Goal: Task Accomplishment & Management: Manage account settings

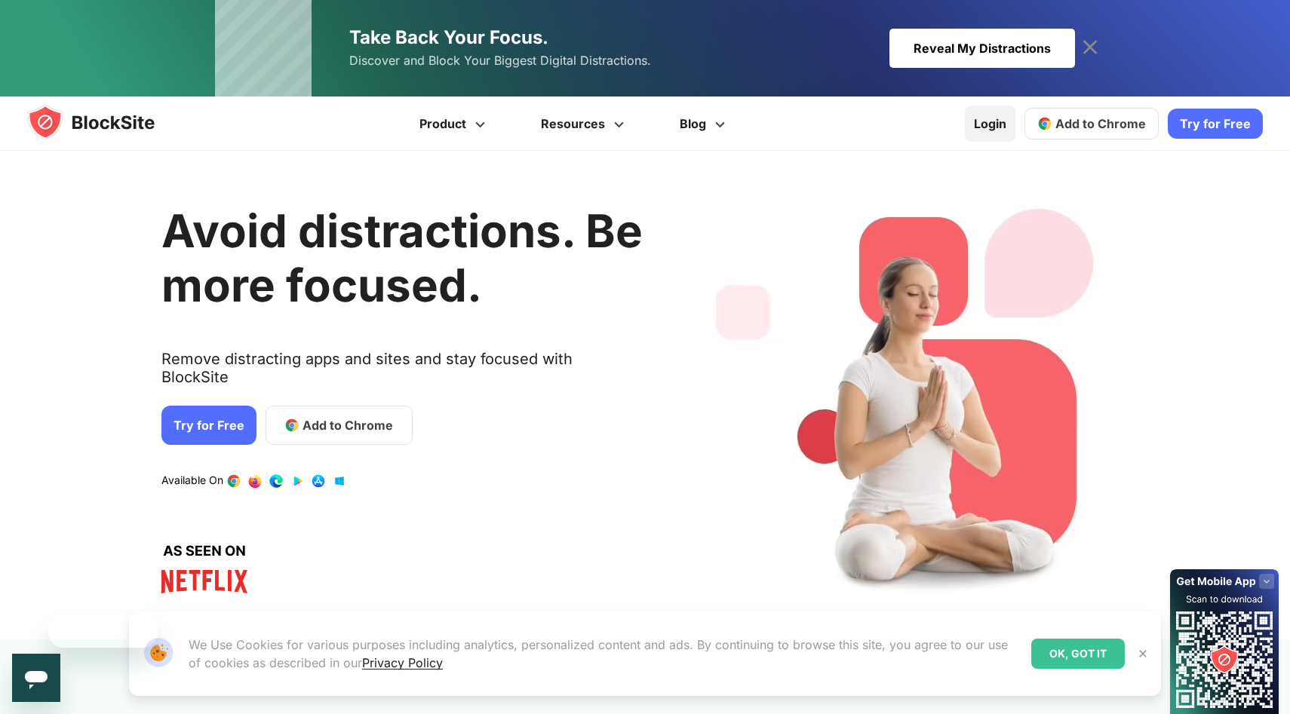
click at [997, 123] on link "Login" at bounding box center [990, 124] width 51 height 36
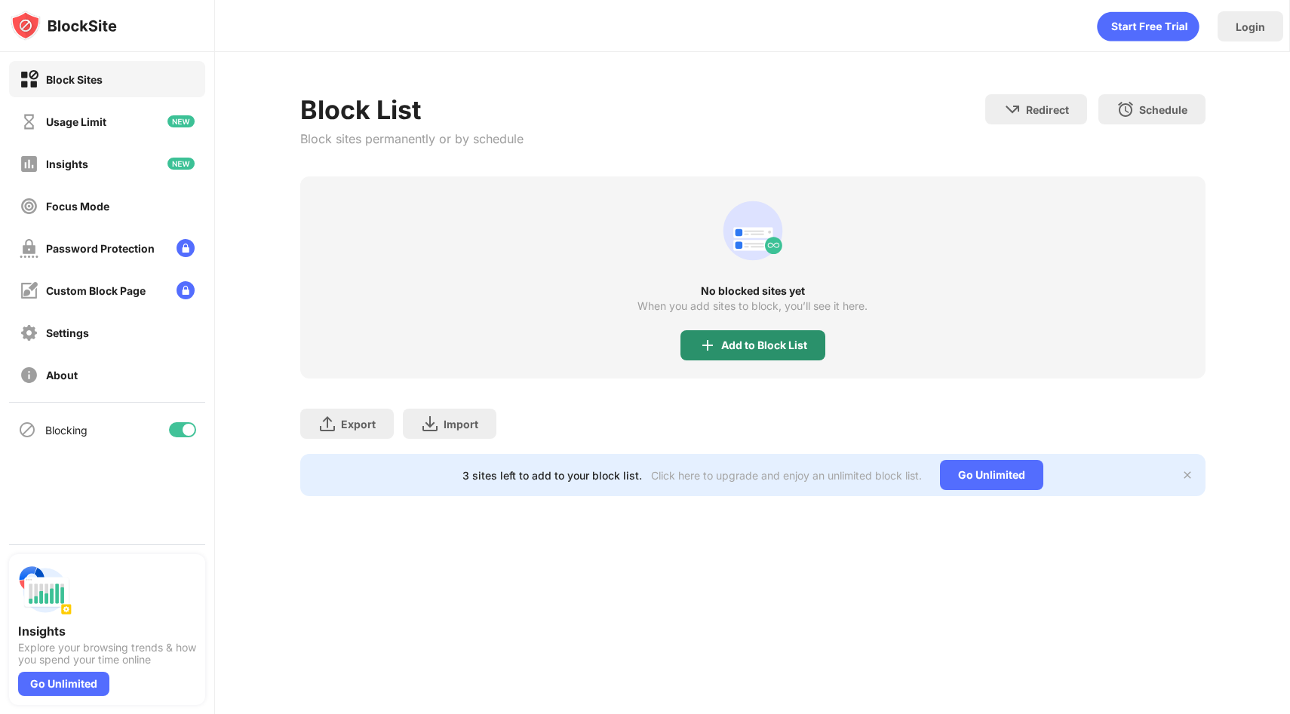
click at [702, 342] on img at bounding box center [708, 345] width 18 height 18
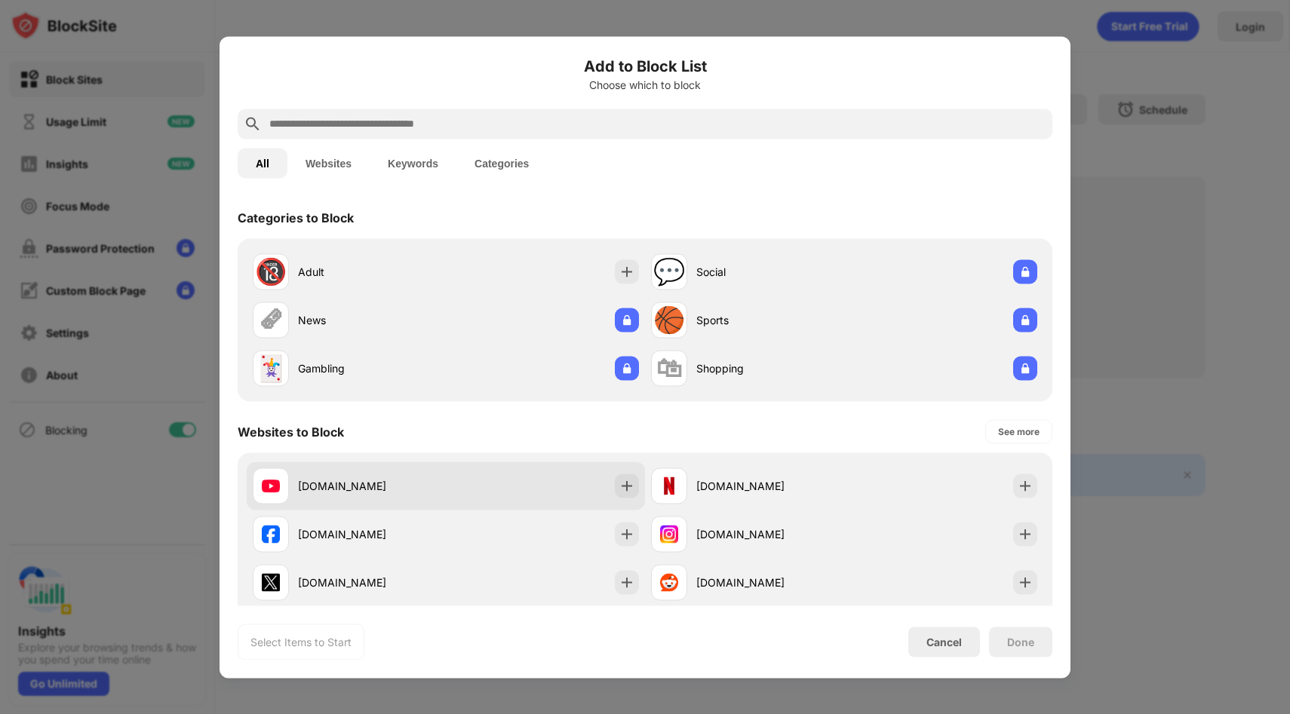
click at [427, 487] on div "youtube.com" at bounding box center [372, 486] width 148 height 16
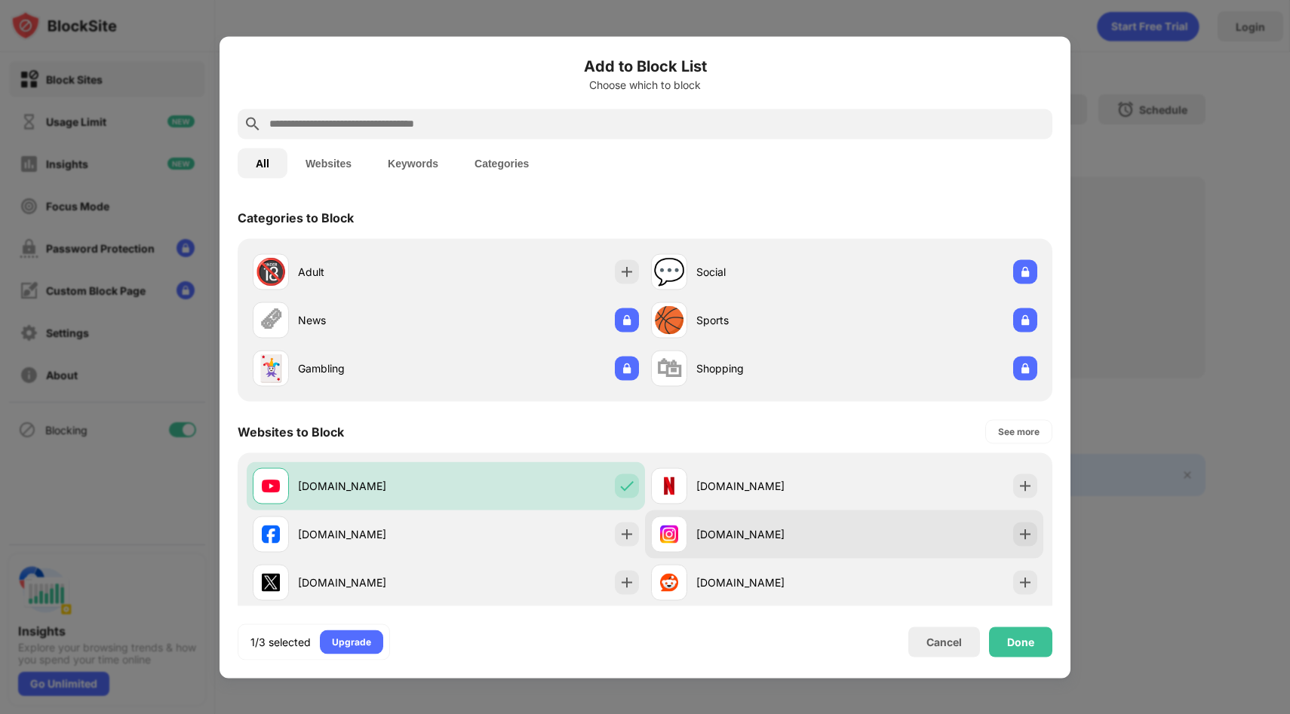
click at [723, 539] on div "instagram.com" at bounding box center [770, 535] width 148 height 16
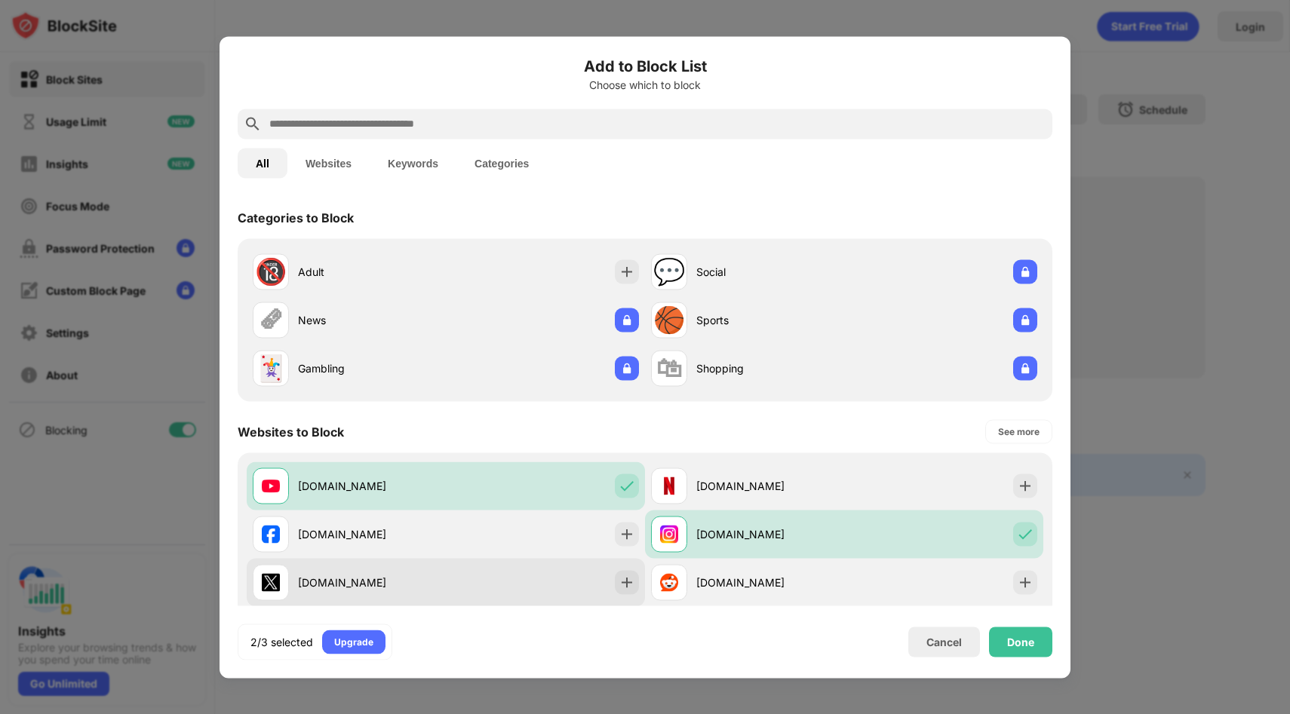
click at [530, 575] on div "x.com" at bounding box center [446, 582] width 398 height 48
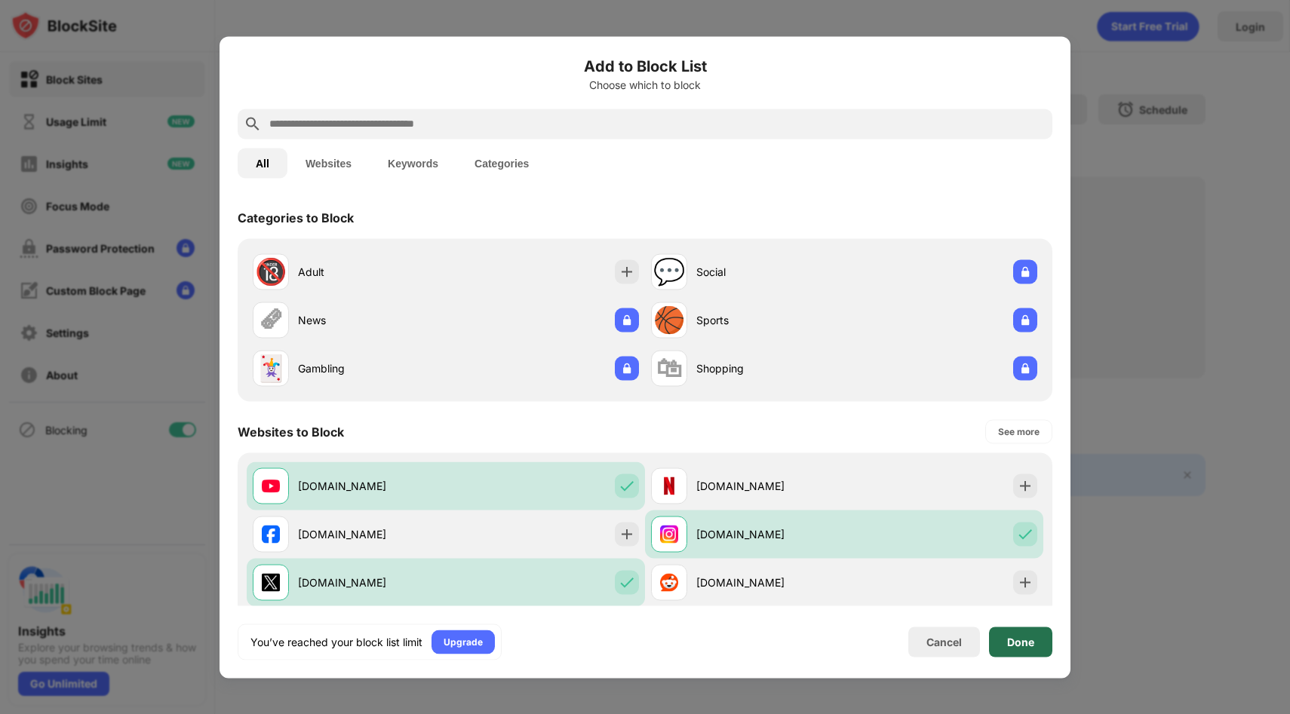
click at [1012, 634] on div "Done" at bounding box center [1020, 642] width 63 height 30
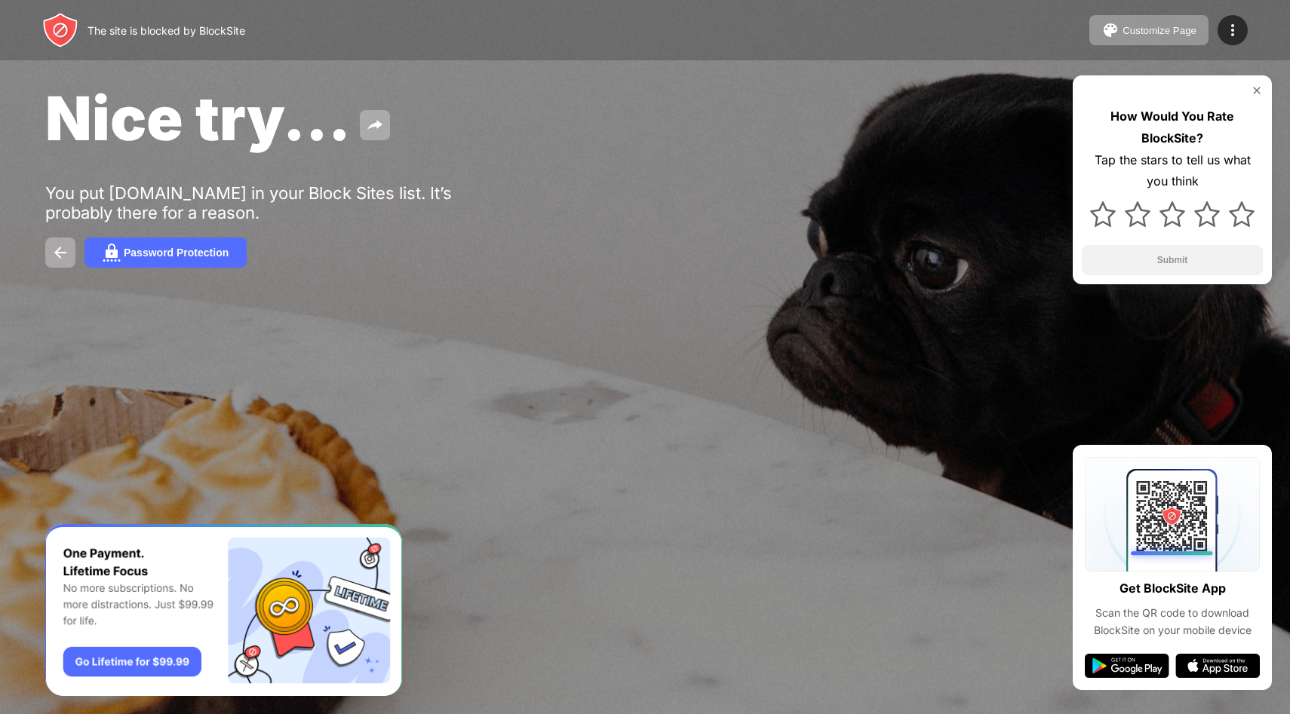
click at [1251, 86] on img at bounding box center [1257, 90] width 12 height 12
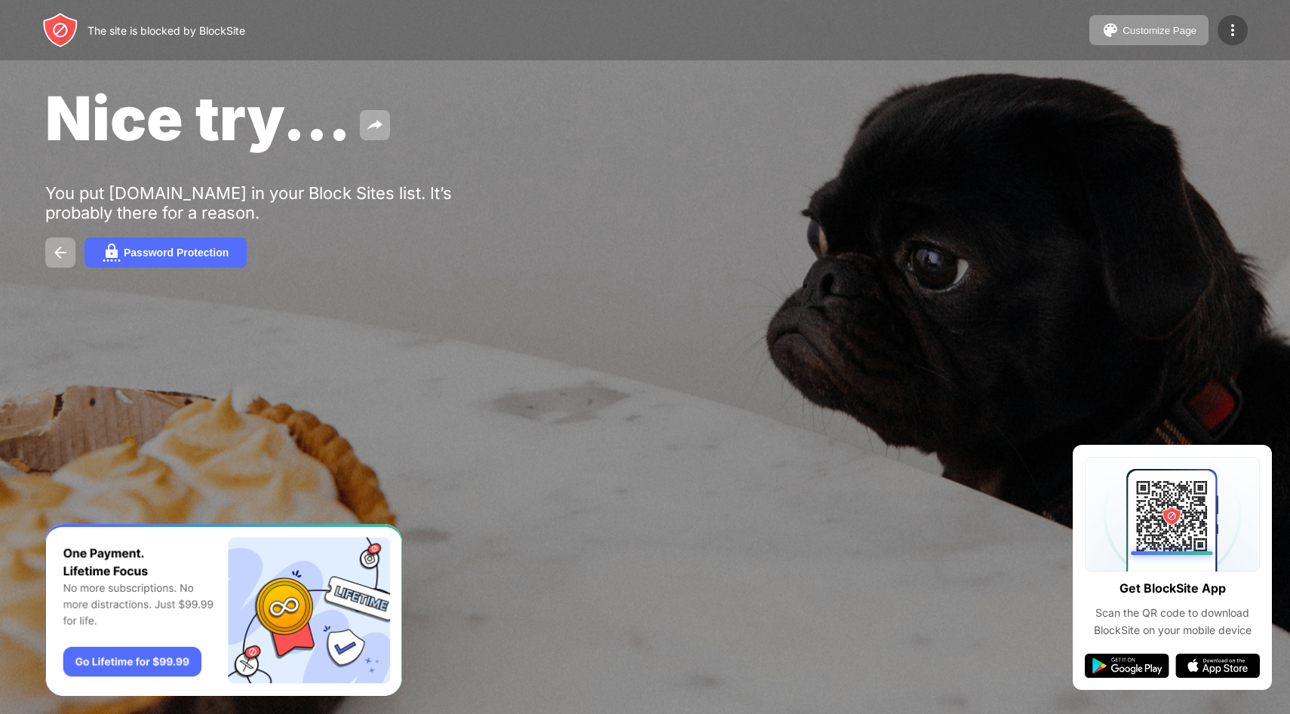
click at [1237, 40] on div at bounding box center [1233, 30] width 30 height 30
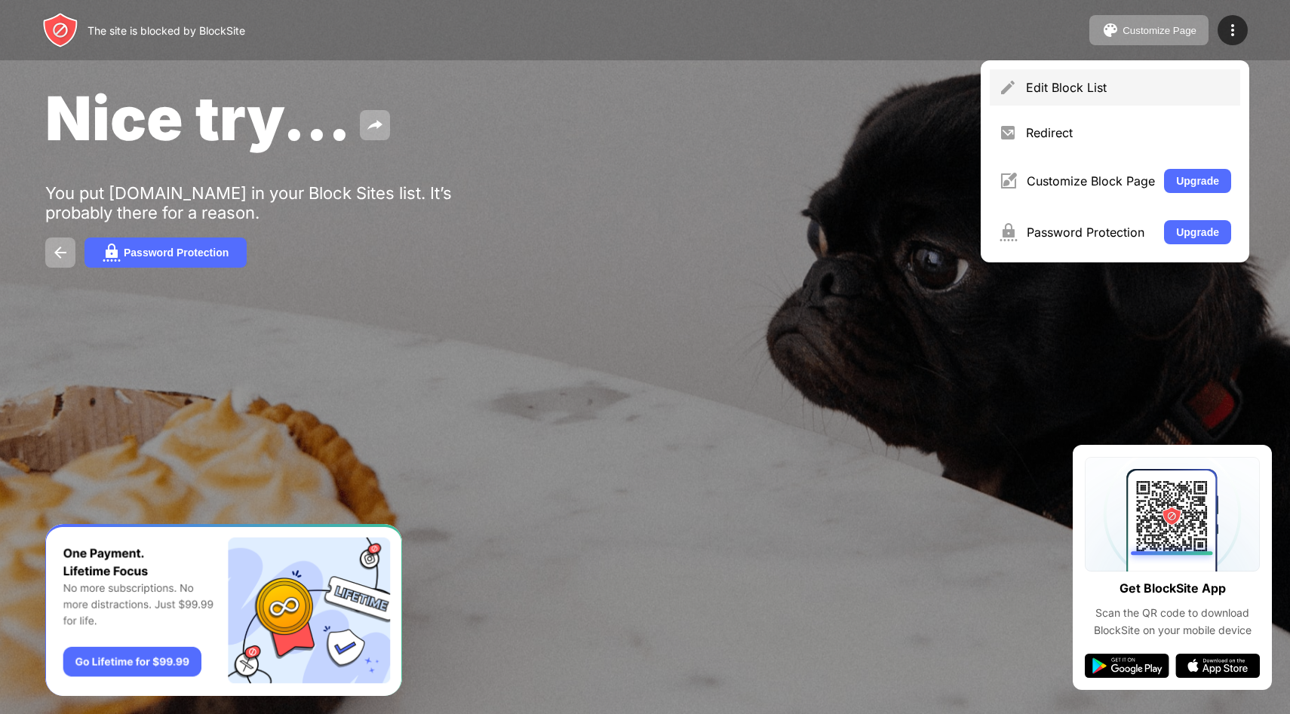
click at [1126, 88] on div "Edit Block List" at bounding box center [1128, 87] width 205 height 15
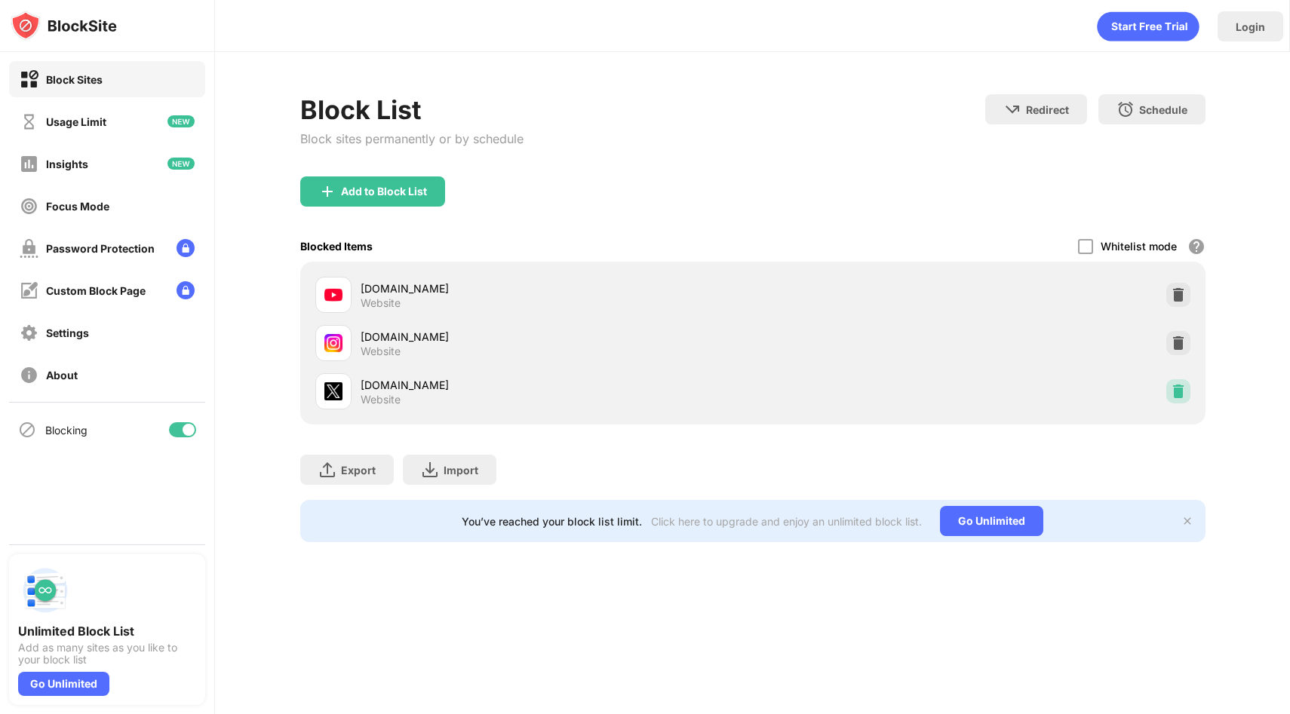
click at [1166, 388] on div at bounding box center [1178, 391] width 24 height 24
